Goal: Navigation & Orientation: Find specific page/section

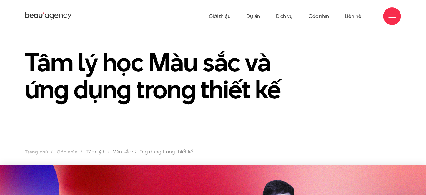
click at [255, 19] on link "Dự án" at bounding box center [254, 16] width 14 height 32
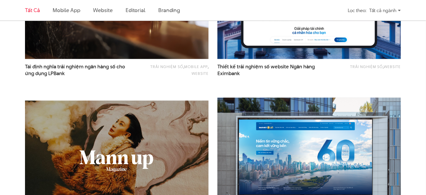
scroll to position [520, 0]
